Goal: Navigation & Orientation: Find specific page/section

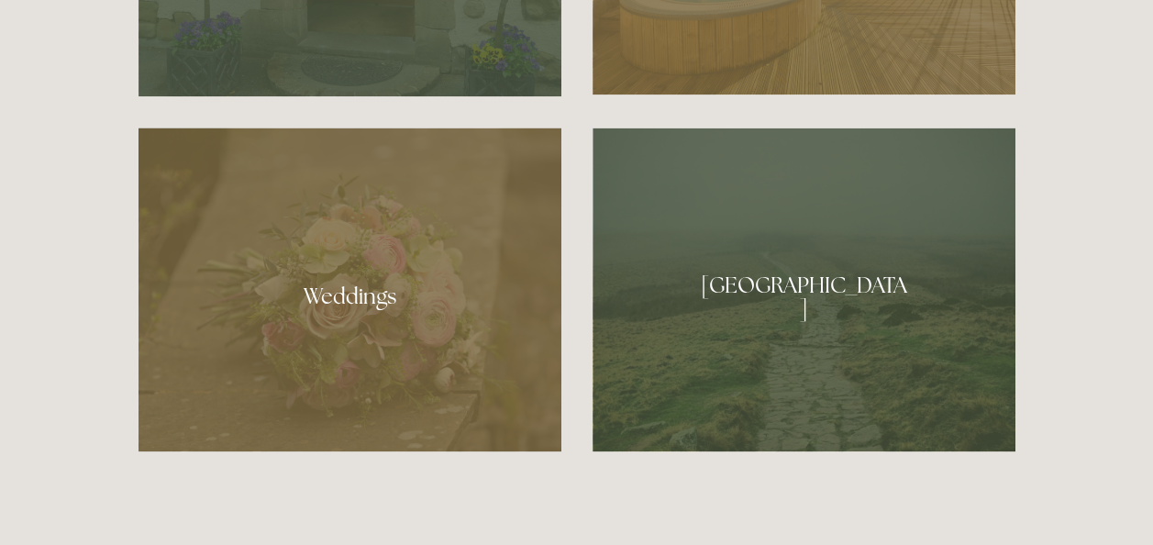
scroll to position [1583, 0]
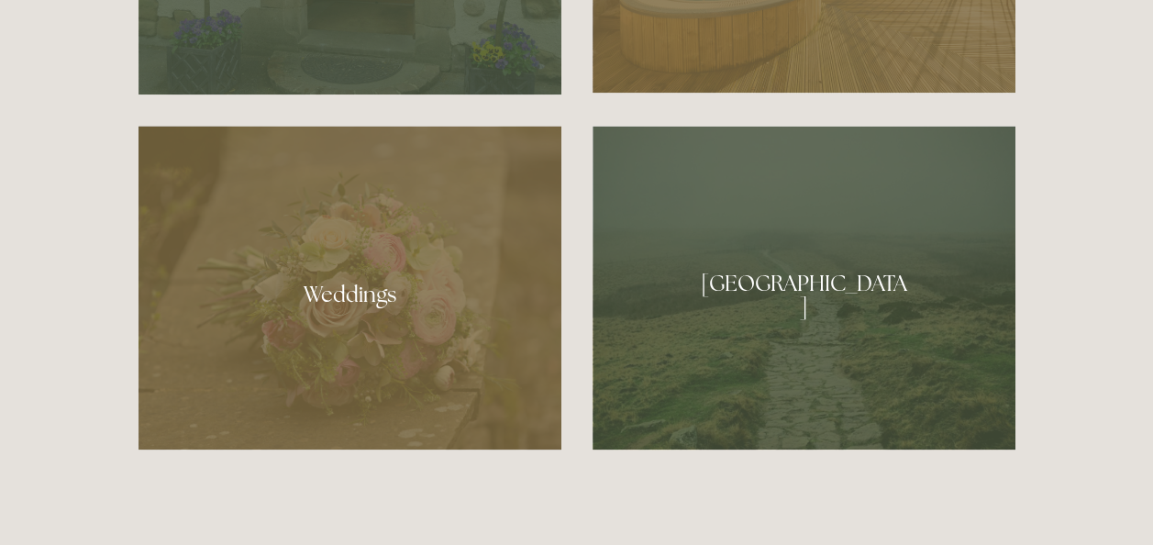
click at [782, 316] on div at bounding box center [804, 288] width 423 height 324
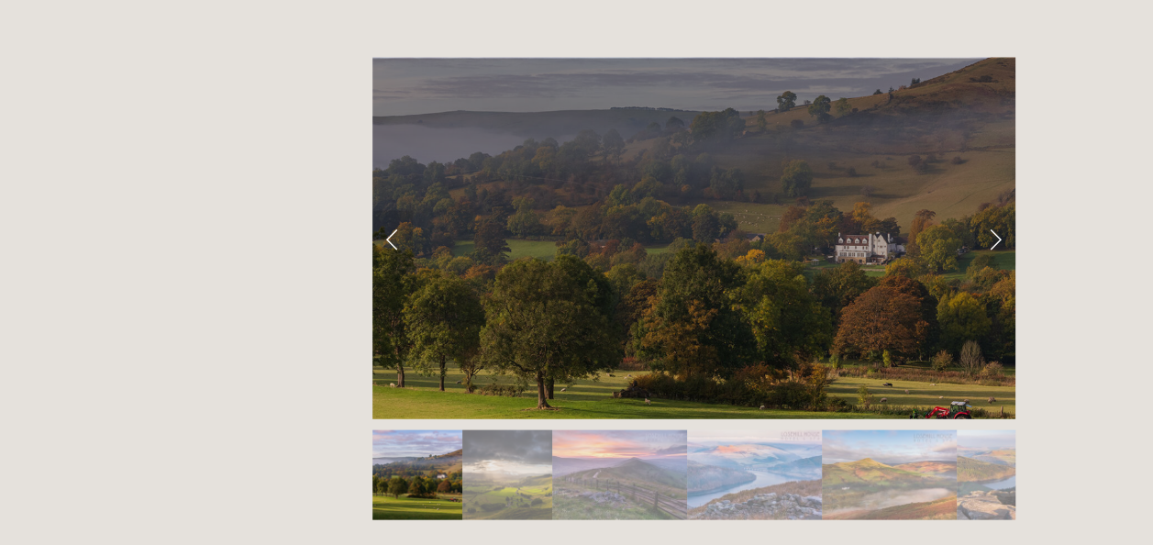
scroll to position [1771, 0]
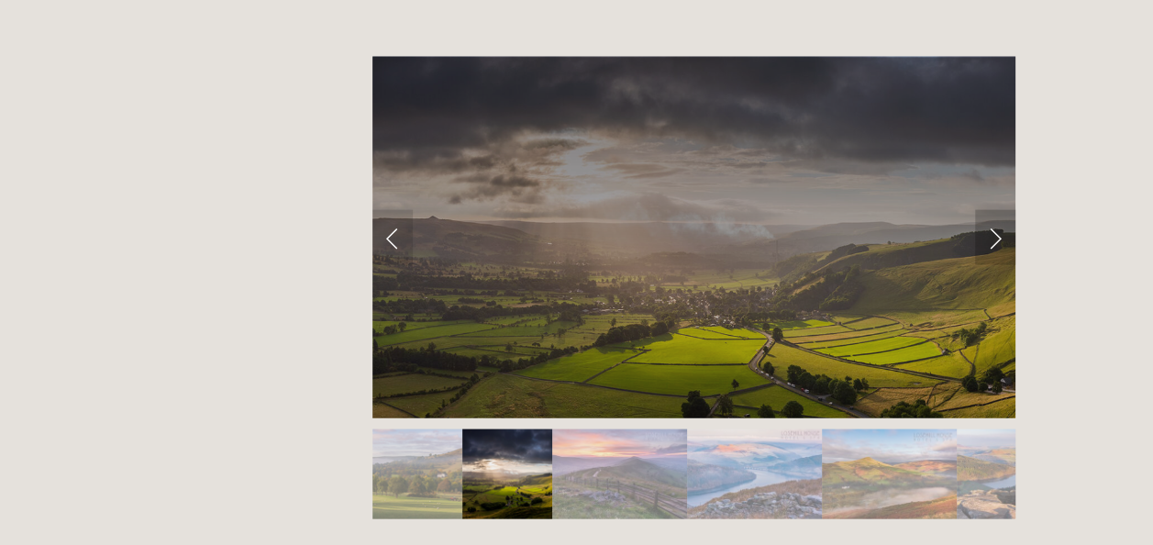
click at [994, 210] on link "Next Slide" at bounding box center [995, 237] width 40 height 55
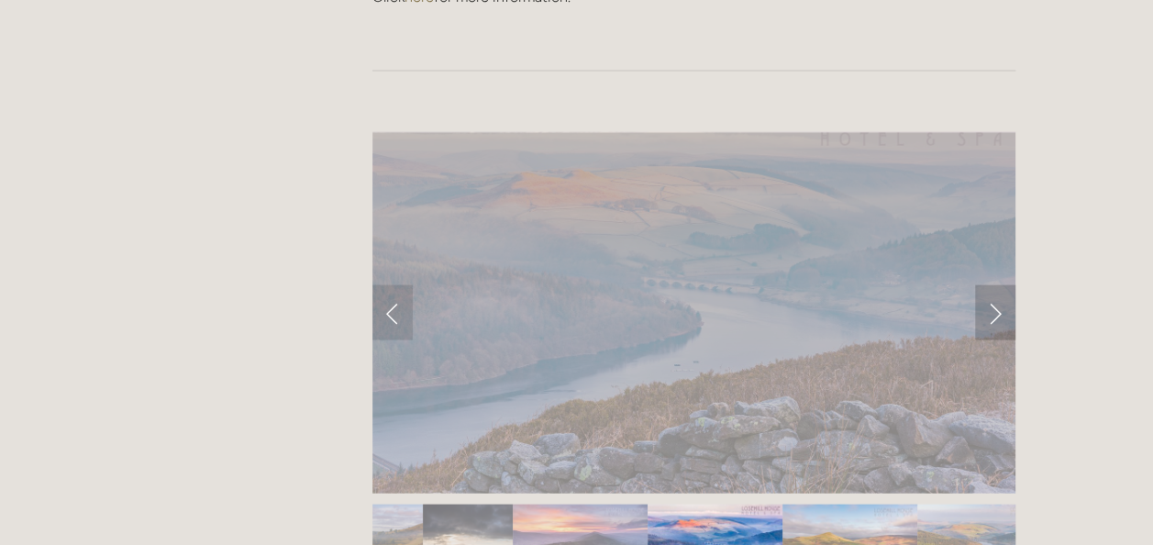
scroll to position [1694, 0]
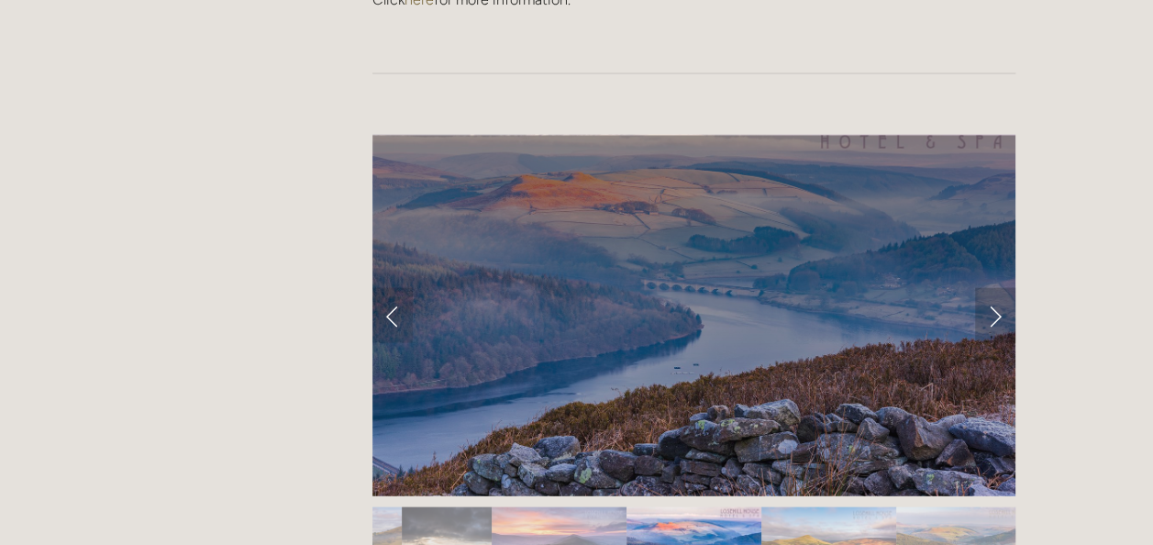
click at [993, 287] on link "Next Slide" at bounding box center [995, 314] width 40 height 55
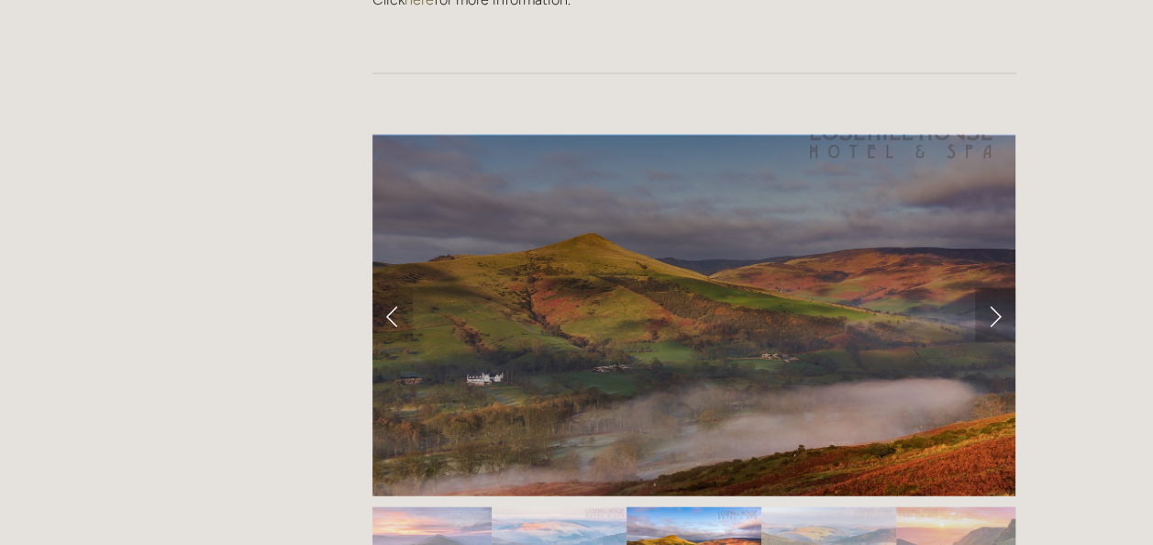
click at [993, 287] on link "Next Slide" at bounding box center [995, 314] width 40 height 55
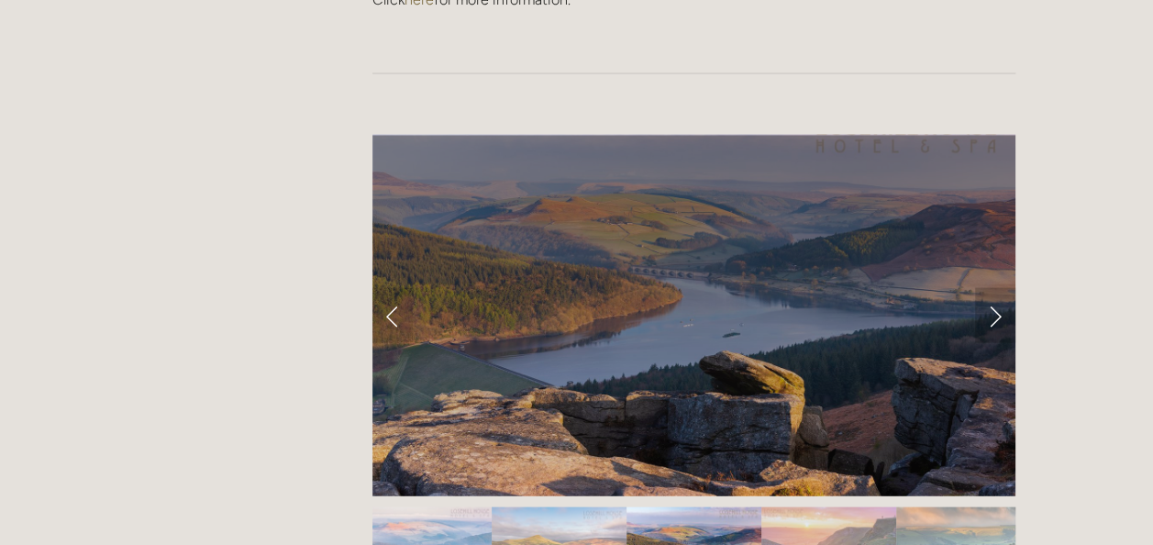
click at [993, 287] on link "Next Slide" at bounding box center [995, 314] width 40 height 55
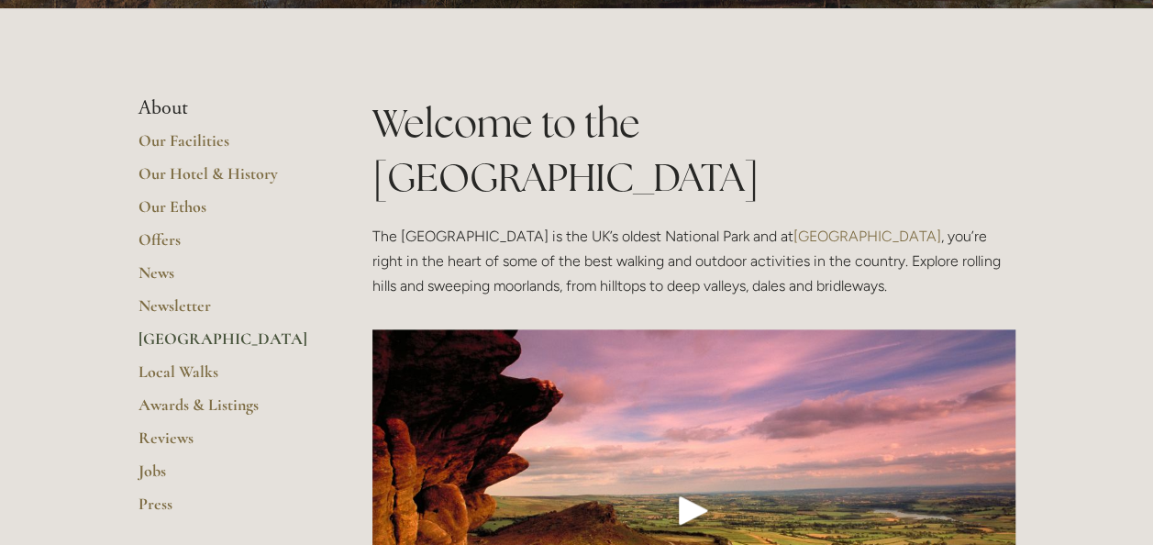
scroll to position [0, 0]
